Goal: Find specific page/section: Find specific page/section

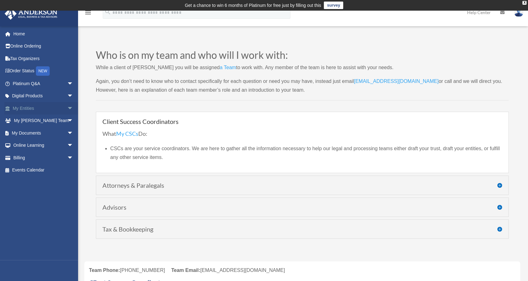
click at [34, 108] on link "My Entities arrow_drop_down" at bounding box center [43, 108] width 78 height 12
click at [67, 108] on span "arrow_drop_down" at bounding box center [73, 108] width 12 height 13
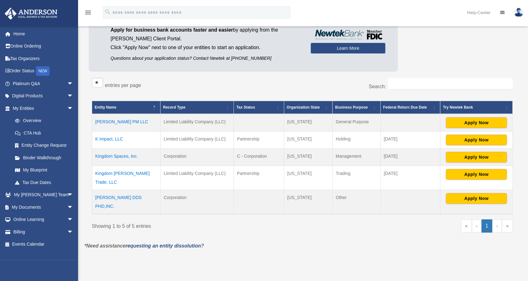
scroll to position [69, 0]
drag, startPoint x: 85, startPoint y: 137, endPoint x: 217, endPoint y: 140, distance: 132.5
click at [217, 140] on div "Entities, Trusts, and Deeds Active Entities Inactive Entities Active Trusts Ina…" at bounding box center [302, 111] width 436 height 260
click at [378, 241] on div "Do you really want to log out? Yes No Entities, Trusts, and Deeds Active Entiti…" at bounding box center [302, 120] width 445 height 278
